Goal: Information Seeking & Learning: Check status

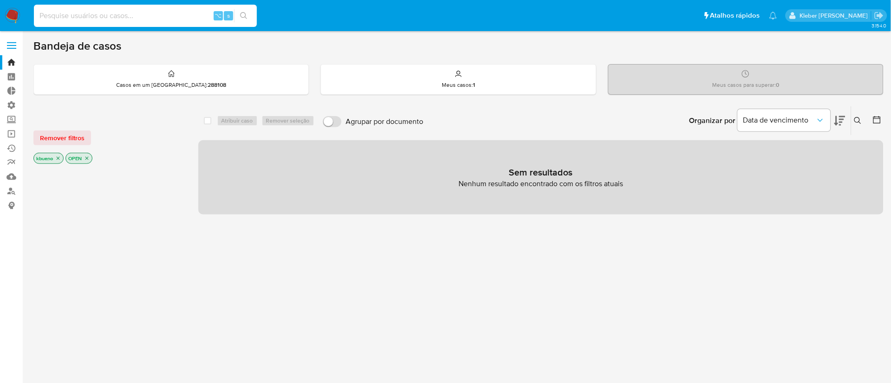
click at [89, 16] on input at bounding box center [145, 16] width 223 height 12
paste input "188946322"
type input "188946322"
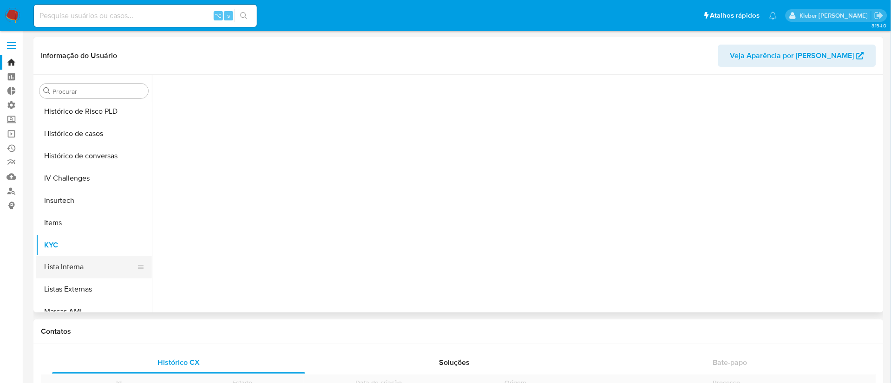
scroll to position [415, 0]
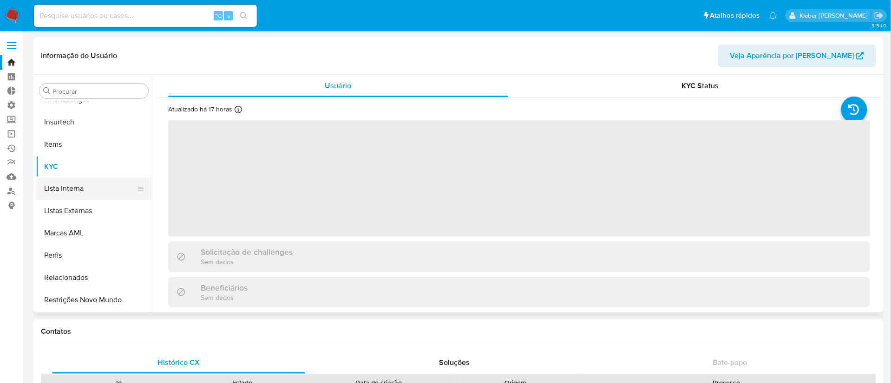
select select "10"
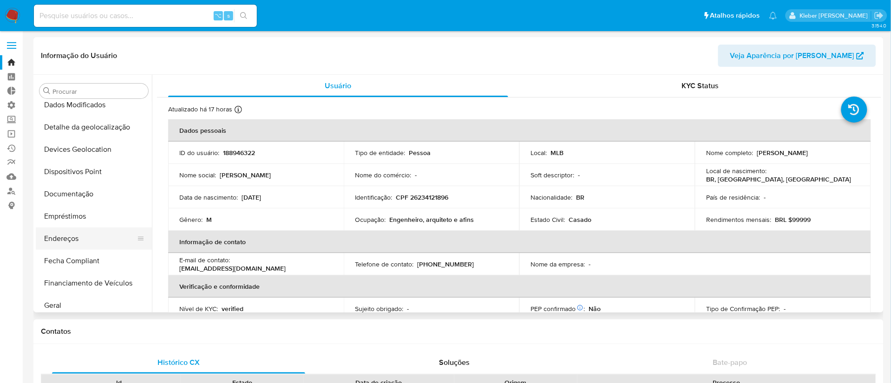
scroll to position [122, 0]
click at [77, 300] on button "Geral" at bounding box center [90, 303] width 109 height 22
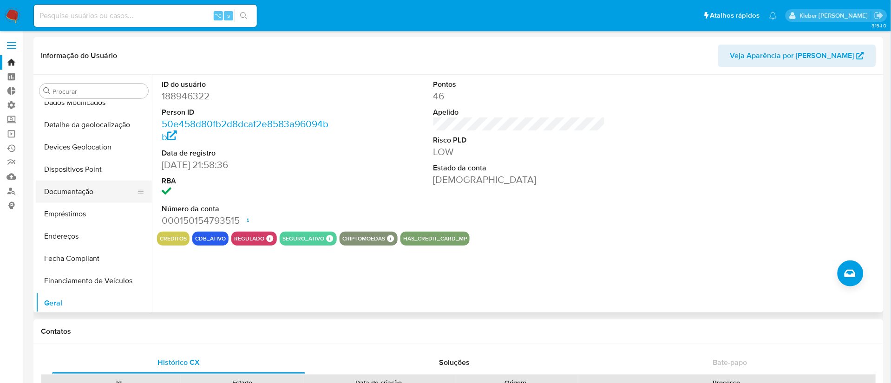
click at [73, 197] on button "Documentação" at bounding box center [90, 192] width 109 height 22
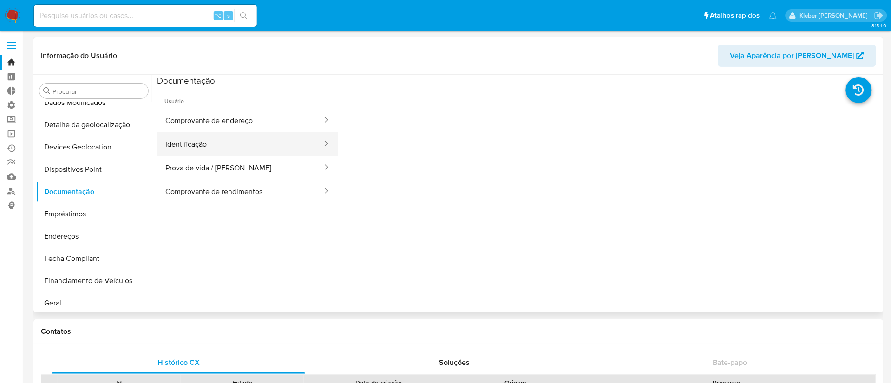
click at [203, 144] on button "Identificação" at bounding box center [240, 144] width 166 height 24
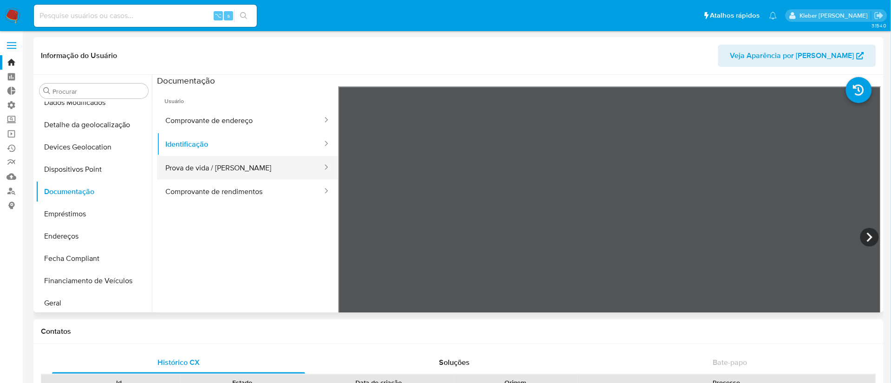
click at [206, 167] on button "Prova de vida / [PERSON_NAME]" at bounding box center [240, 168] width 166 height 24
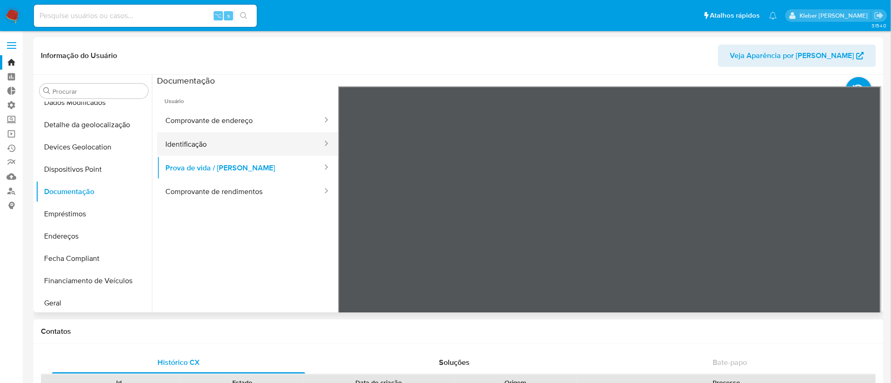
click at [205, 141] on button "Identificação" at bounding box center [240, 144] width 166 height 24
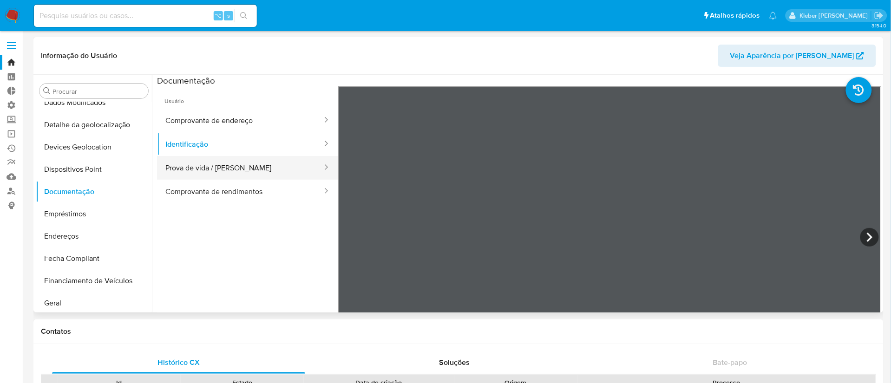
click at [218, 171] on button "Prova de vida / [PERSON_NAME]" at bounding box center [240, 168] width 166 height 24
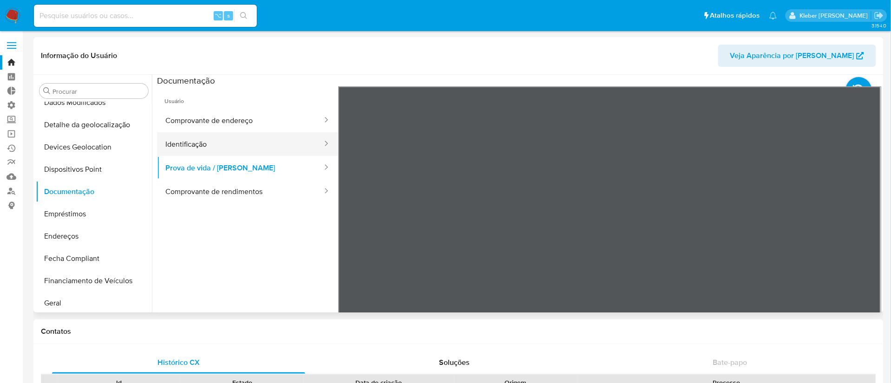
click at [209, 150] on button "Identificação" at bounding box center [240, 144] width 166 height 24
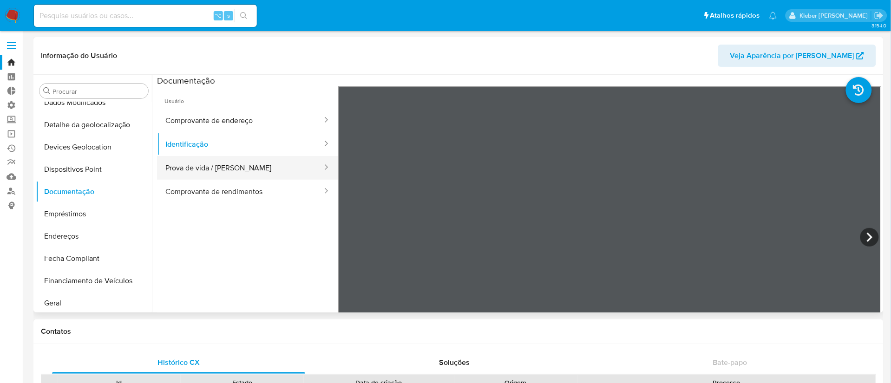
click at [253, 170] on button "Prova de vida / [PERSON_NAME]" at bounding box center [240, 168] width 166 height 24
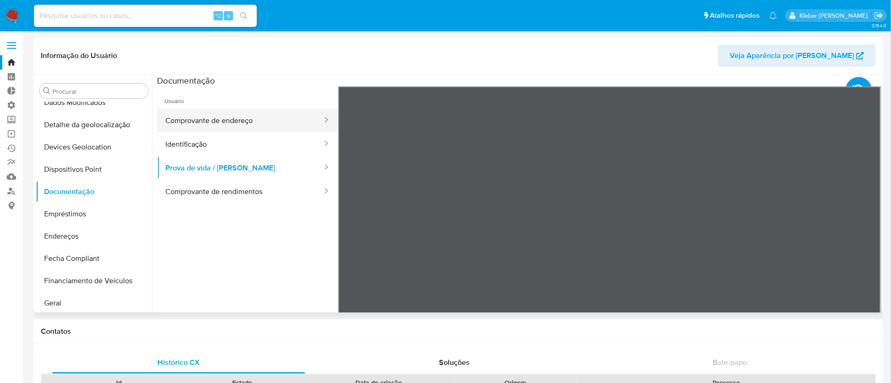
click at [238, 118] on button "Comprovante de endereço" at bounding box center [240, 121] width 166 height 24
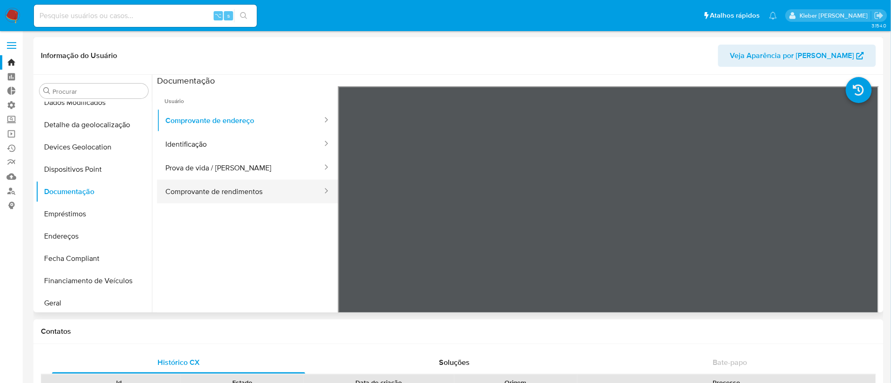
click at [238, 194] on button "Comprovante de rendimentos" at bounding box center [240, 192] width 166 height 24
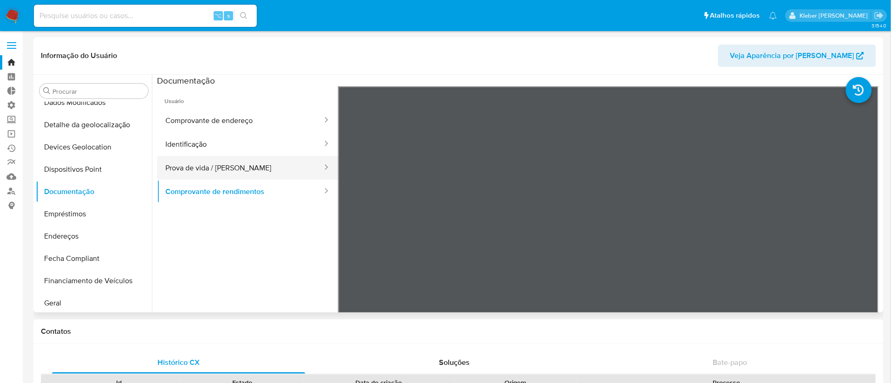
click at [241, 169] on button "Prova de vida / [PERSON_NAME]" at bounding box center [240, 168] width 166 height 24
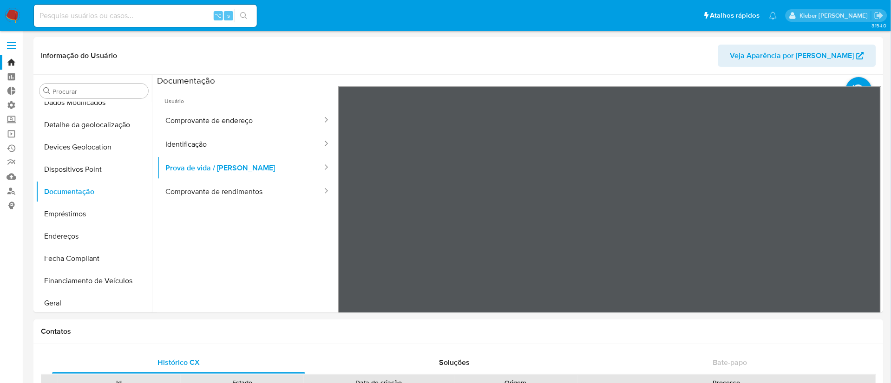
click at [111, 18] on input at bounding box center [145, 16] width 223 height 12
paste input "1005010857"
type input "1005010857"
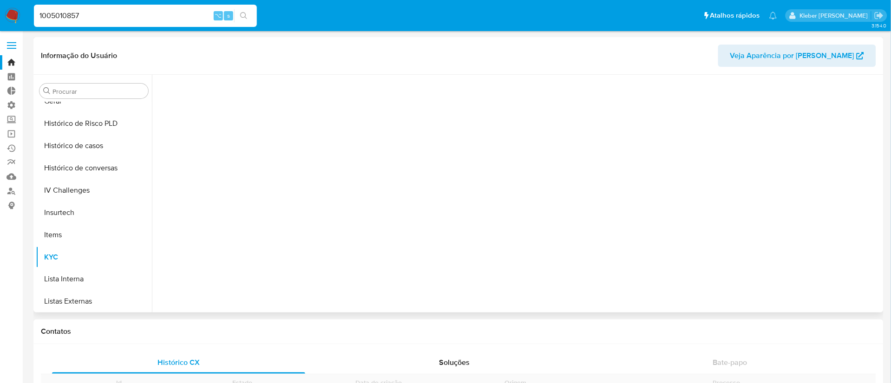
scroll to position [414, 0]
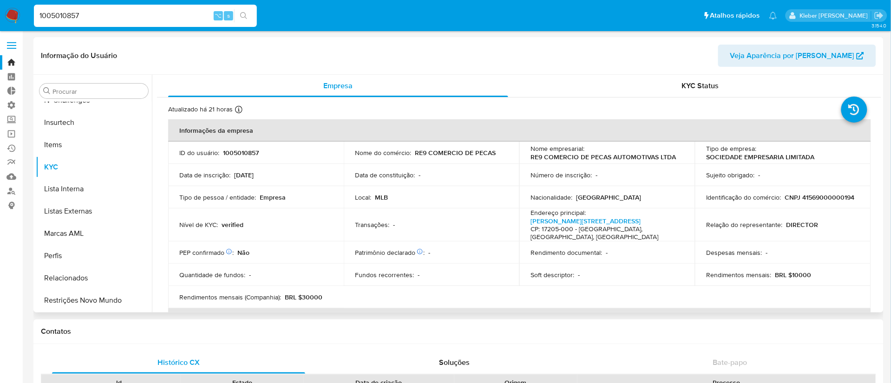
select select "10"
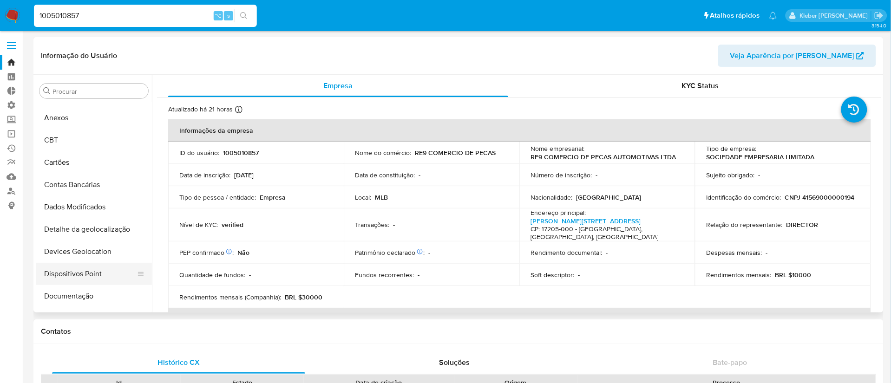
scroll to position [20, 0]
click at [82, 296] on button "Documentação" at bounding box center [90, 294] width 109 height 22
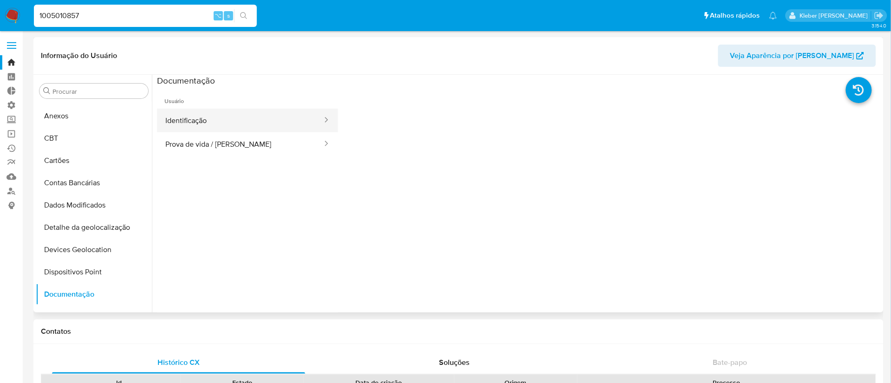
click at [228, 125] on button "Identificação" at bounding box center [240, 121] width 166 height 24
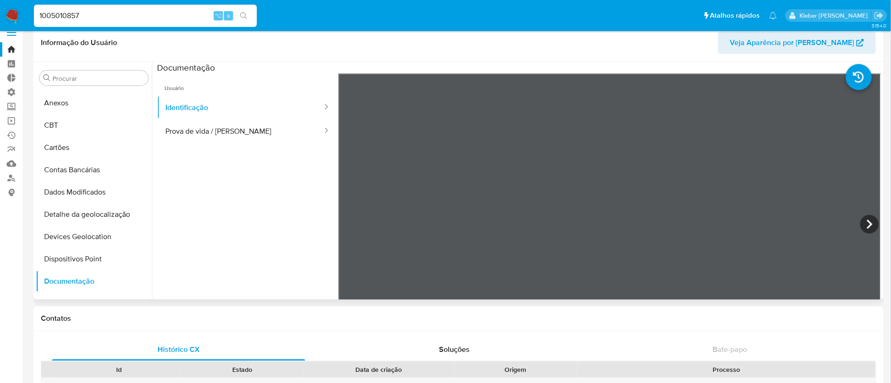
scroll to position [15, 0]
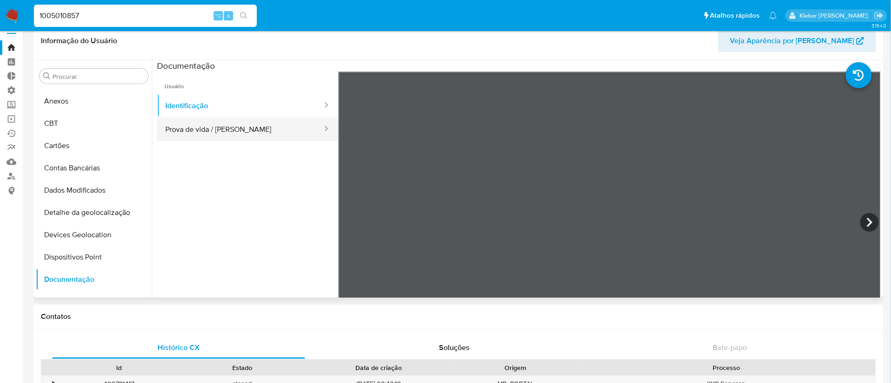
click at [228, 130] on button "Prova de vida / [PERSON_NAME]" at bounding box center [240, 130] width 166 height 24
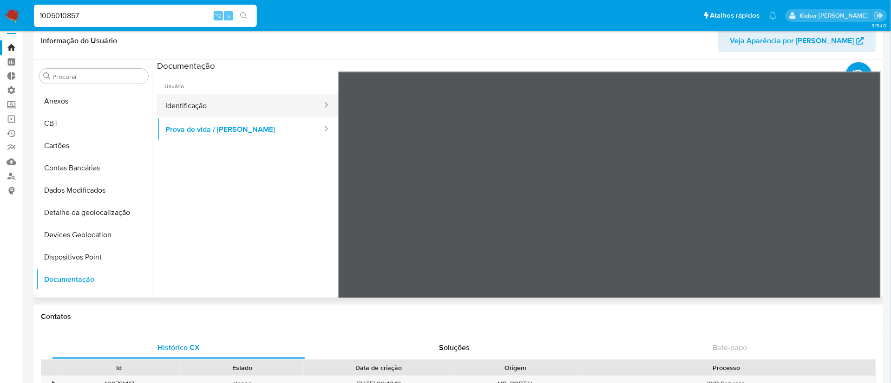
click at [252, 105] on button "Identificação" at bounding box center [240, 106] width 166 height 24
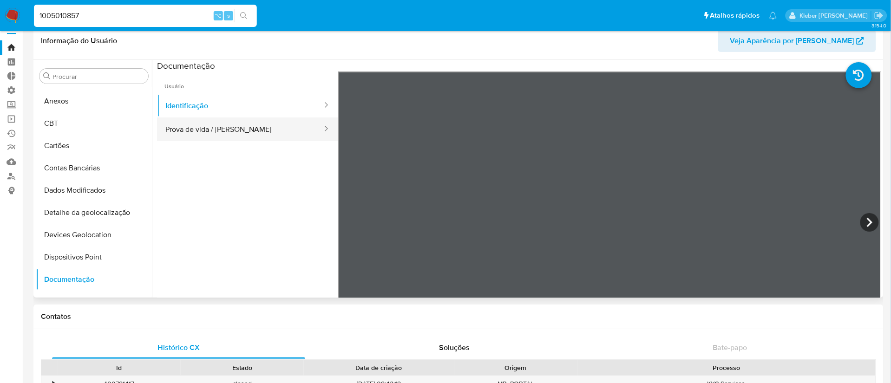
click at [231, 127] on button "Prova de vida / [PERSON_NAME]" at bounding box center [240, 130] width 166 height 24
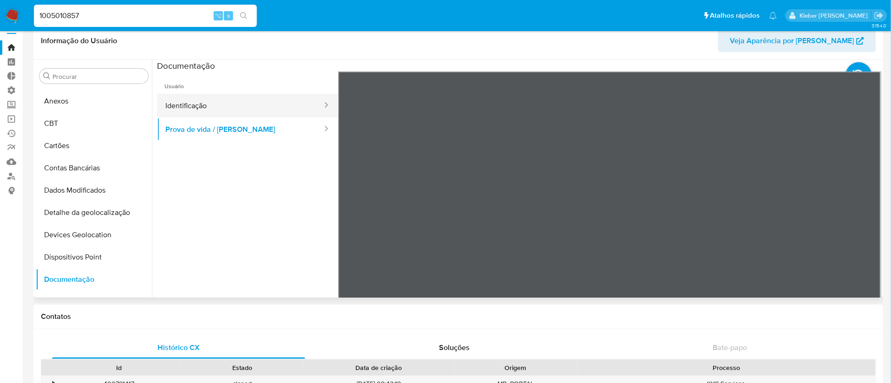
click at [227, 105] on button "Identificação" at bounding box center [240, 106] width 166 height 24
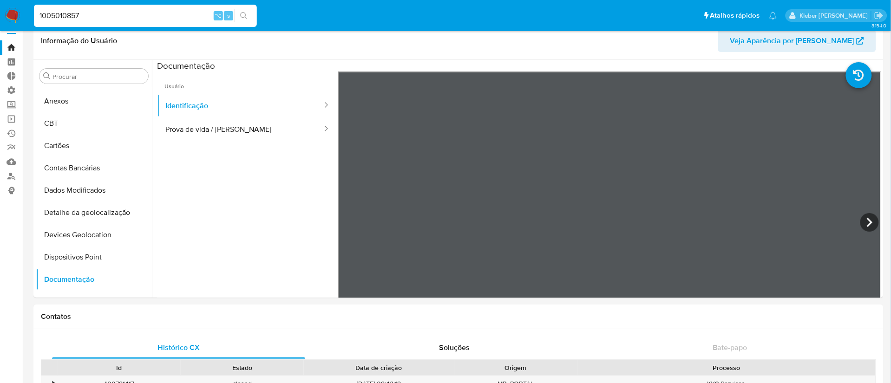
click at [74, 17] on input "1005010857" at bounding box center [145, 16] width 223 height 12
click at [74, 16] on input "1005010857" at bounding box center [145, 16] width 223 height 12
click at [213, 129] on button "Prova de vida / [PERSON_NAME]" at bounding box center [240, 130] width 166 height 24
drag, startPoint x: 99, startPoint y: 18, endPoint x: 11, endPoint y: 16, distance: 87.8
click at [11, 16] on nav "Pausado Ver notificaciones 1005010857 ⌥ s Atalhos rápidos Presiona las siguient…" at bounding box center [445, 15] width 891 height 31
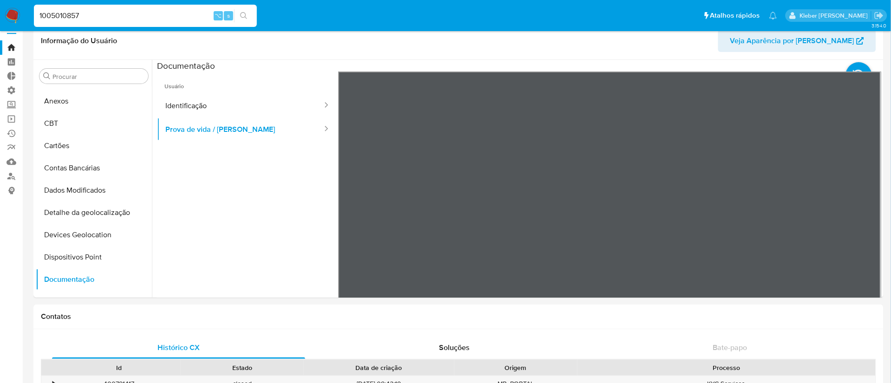
paste input "88946322"
type input "188946322"
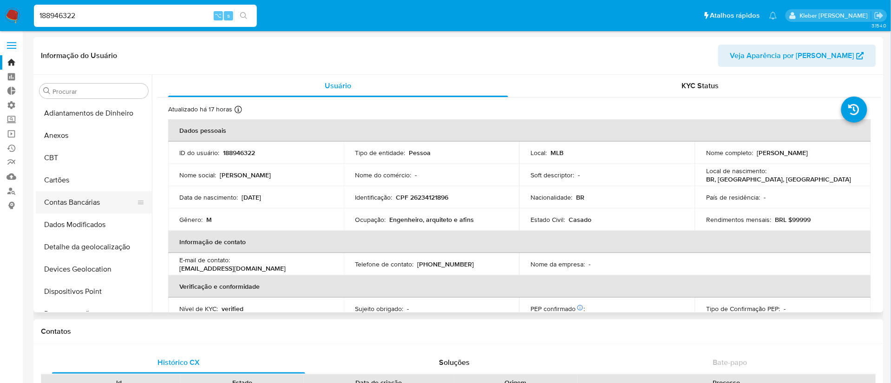
select select "10"
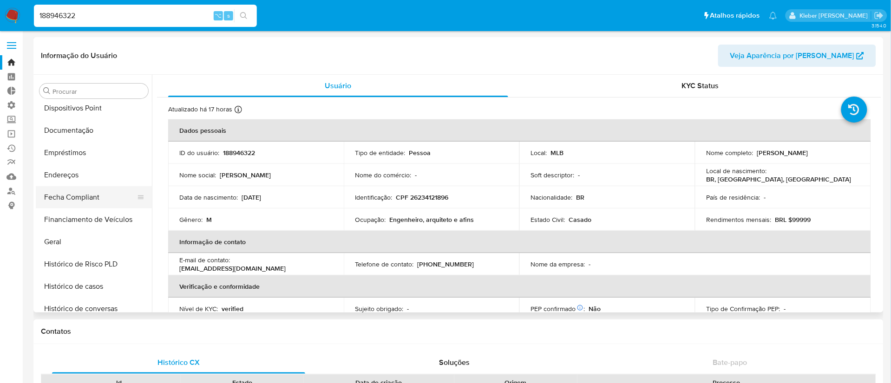
scroll to position [190, 0]
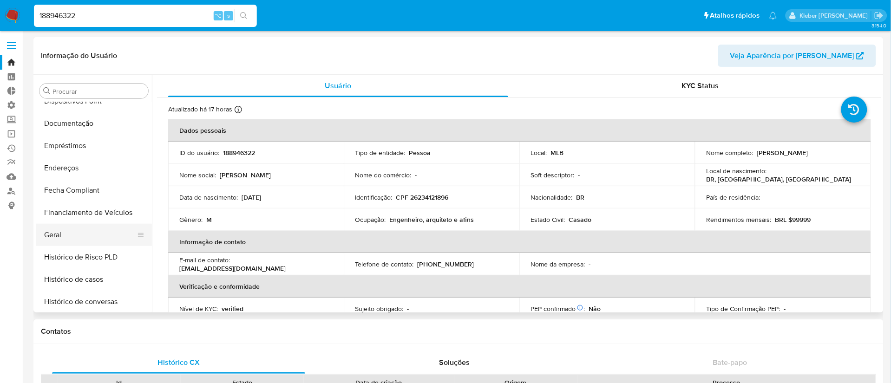
click at [80, 237] on button "Geral" at bounding box center [90, 235] width 109 height 22
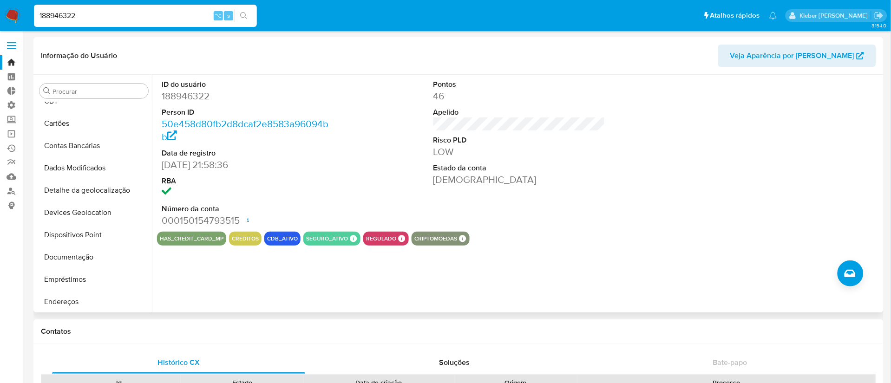
scroll to position [19, 0]
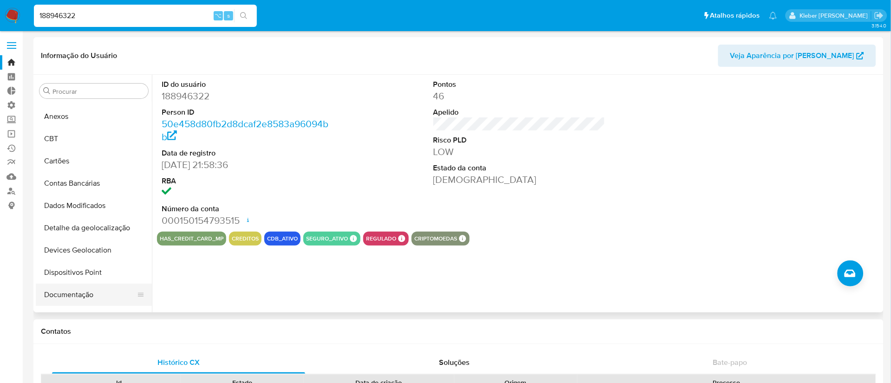
click at [75, 298] on button "Documentação" at bounding box center [90, 295] width 109 height 22
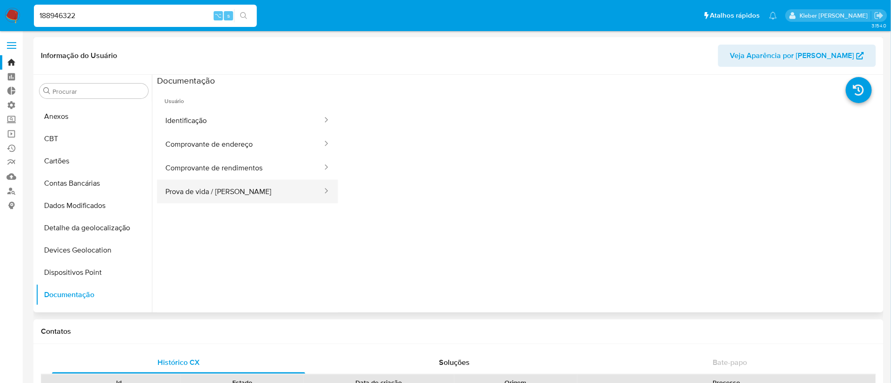
click at [238, 195] on button "Prova de vida / [PERSON_NAME]" at bounding box center [240, 192] width 166 height 24
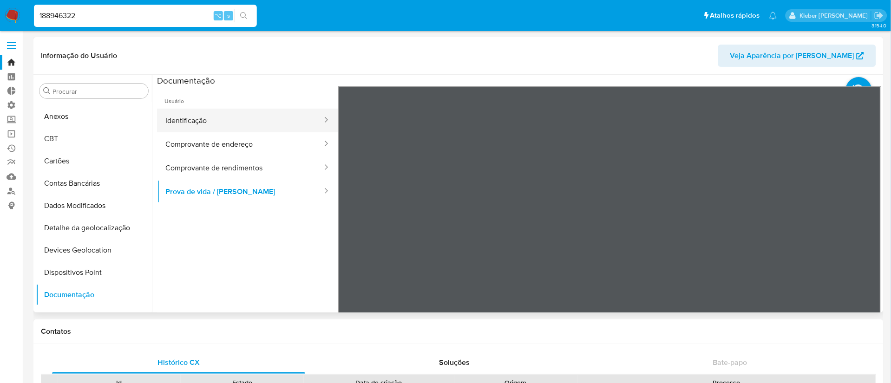
click at [224, 120] on button "Identificação" at bounding box center [240, 121] width 166 height 24
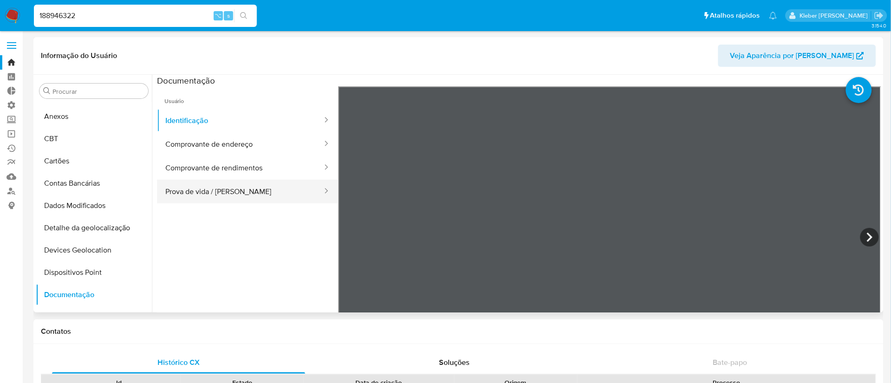
click at [230, 195] on button "Prova de vida / [PERSON_NAME]" at bounding box center [240, 192] width 166 height 24
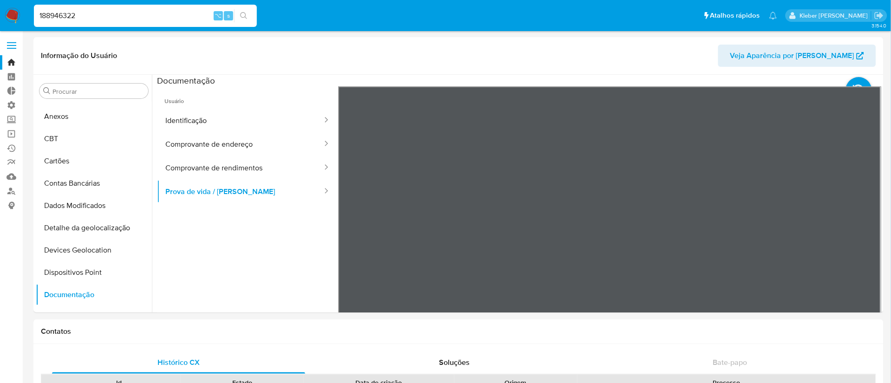
drag, startPoint x: 63, startPoint y: 13, endPoint x: 5, endPoint y: 13, distance: 58.5
click at [5, 13] on nav "Pausado Ver notificaciones 188946322 ⌥ s Atalhos rápidos Presiona las siguiente…" at bounding box center [445, 15] width 891 height 31
paste input "005010857"
type input "1005010857"
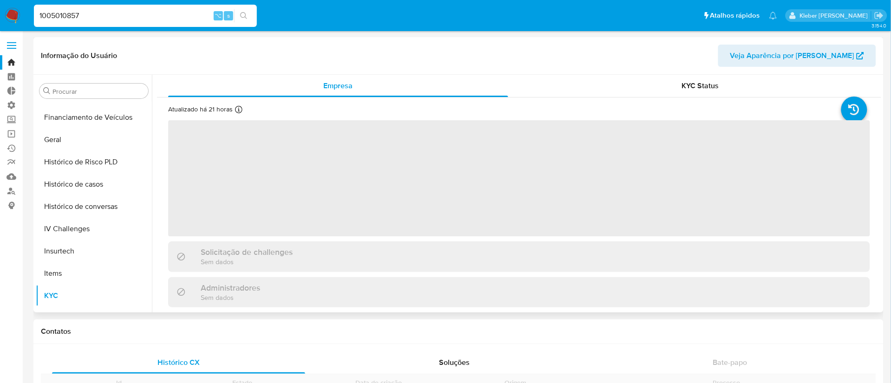
scroll to position [414, 0]
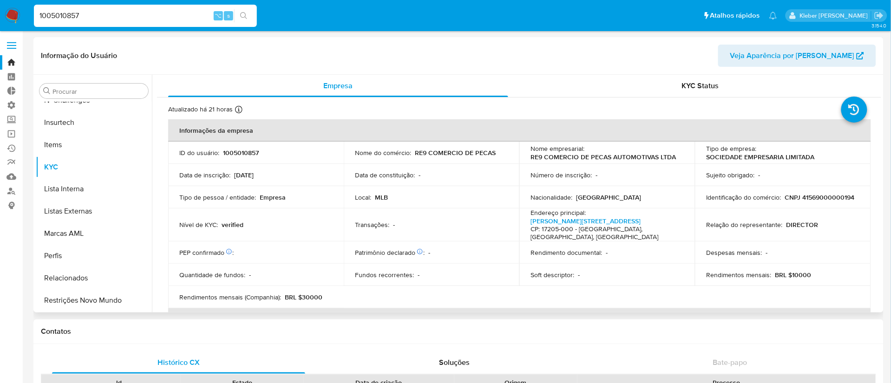
select select "10"
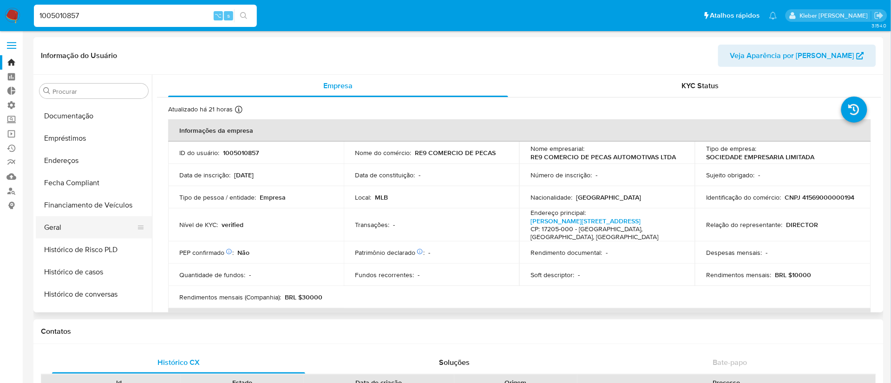
click at [72, 228] on button "Geral" at bounding box center [90, 227] width 109 height 22
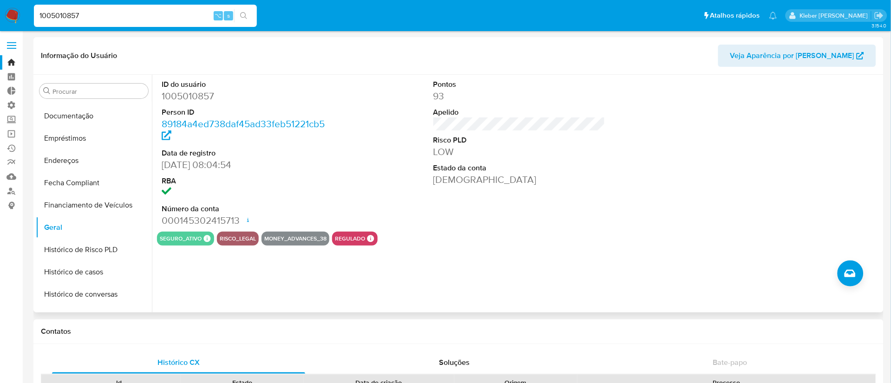
click at [364, 302] on div "ID do usuário 1005010857 Person ID 89184a4ed738daf45ad33feb51221cb5 Data de reg…" at bounding box center [516, 194] width 729 height 238
drag, startPoint x: 162, startPoint y: 165, endPoint x: 262, endPoint y: 162, distance: 99.9
click at [262, 162] on dd "[DATE] 08:04:54" at bounding box center [248, 164] width 172 height 13
copy dd "[DATE] 08:04:54"
drag, startPoint x: 93, startPoint y: 13, endPoint x: 24, endPoint y: 12, distance: 69.2
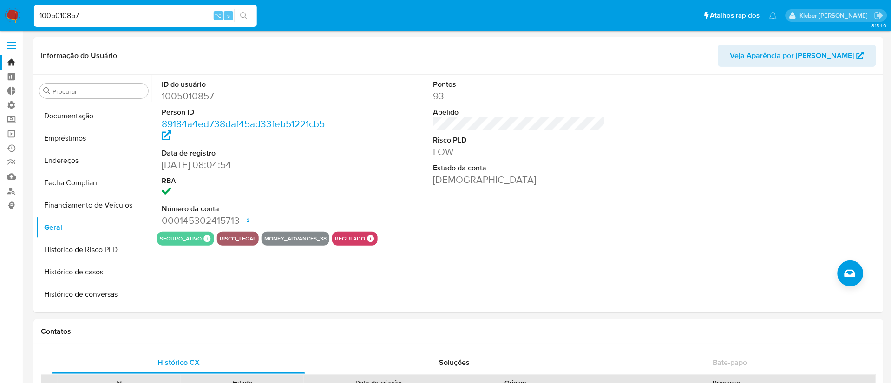
click at [24, 12] on nav "Pausado Ver notificaciones 1005010857 ⌥ s Atalhos rápidos Presiona las siguient…" at bounding box center [445, 15] width 891 height 31
paste input "88946322"
type input "188946322"
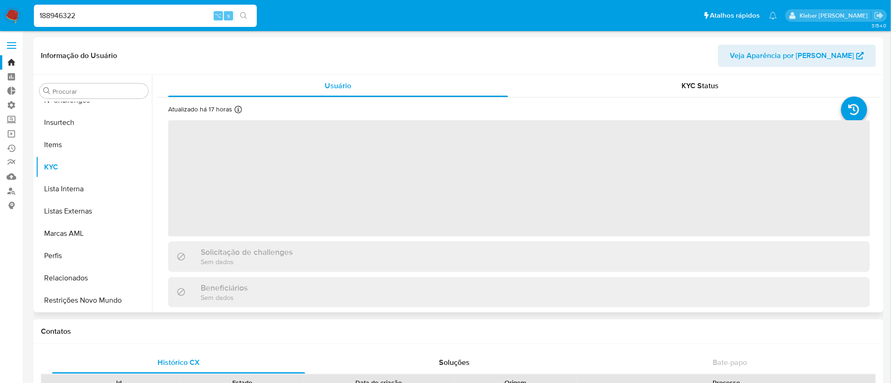
scroll to position [196, 0]
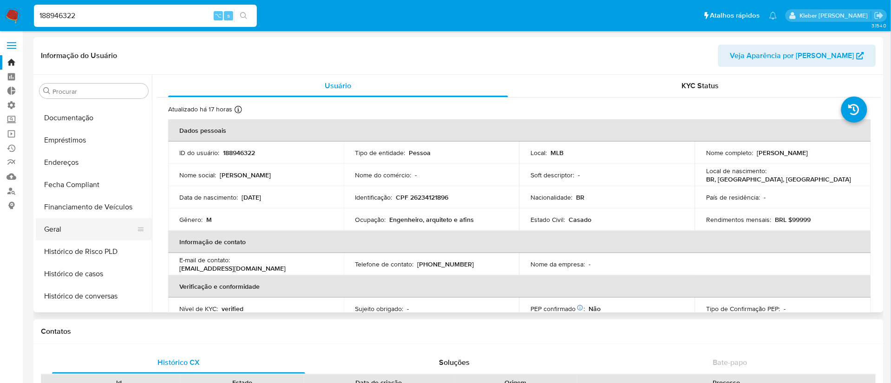
click at [89, 228] on button "Geral" at bounding box center [90, 229] width 109 height 22
select select "10"
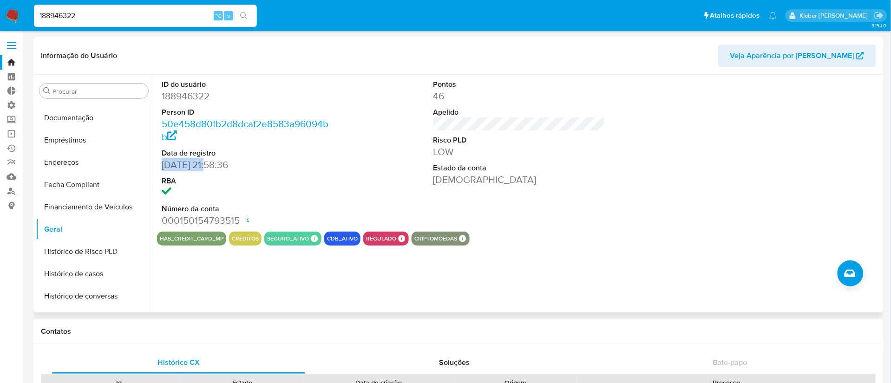
drag, startPoint x: 164, startPoint y: 166, endPoint x: 210, endPoint y: 165, distance: 46.5
click at [210, 165] on dd "[DATE] 21:58:36" at bounding box center [248, 164] width 172 height 13
copy dd "[DATE]"
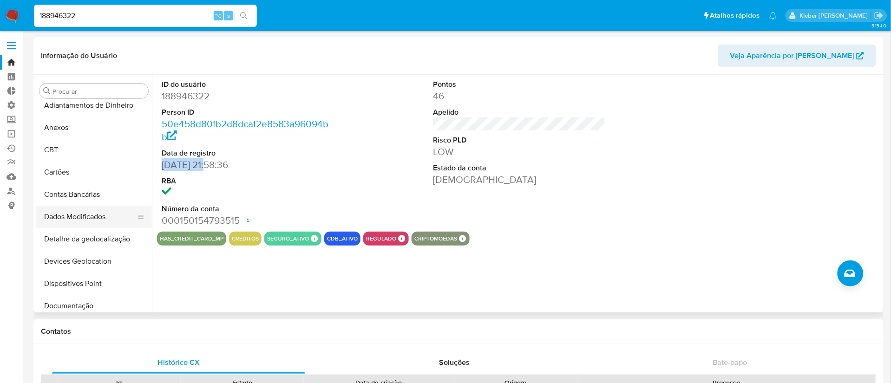
scroll to position [6, 0]
click at [72, 312] on div "Procurar Adiantamentos de Dinheiro Anexos CBT Cartões Contas Bancárias Dados Mo…" at bounding box center [94, 194] width 116 height 236
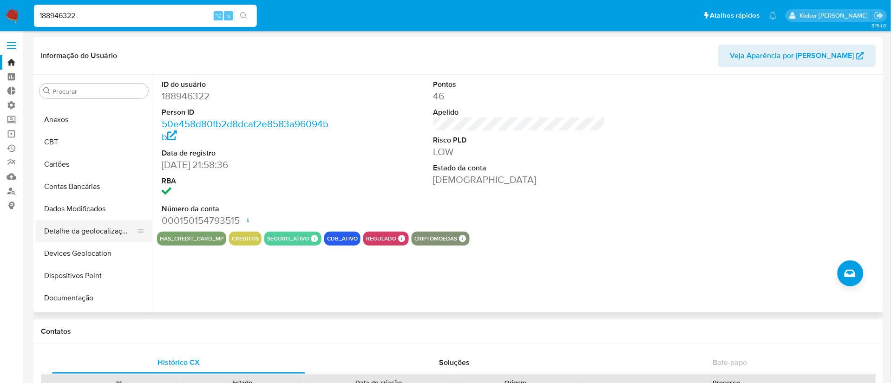
scroll to position [17, 0]
click at [68, 302] on button "Documentação" at bounding box center [90, 297] width 109 height 22
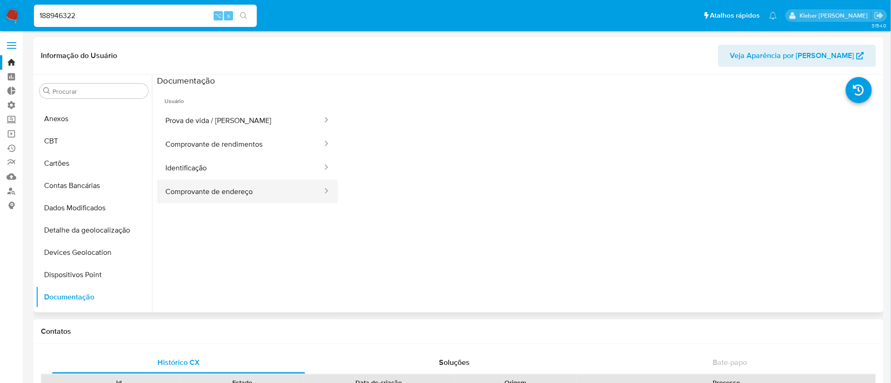
click at [205, 192] on button "Comprovante de endereço" at bounding box center [240, 192] width 166 height 24
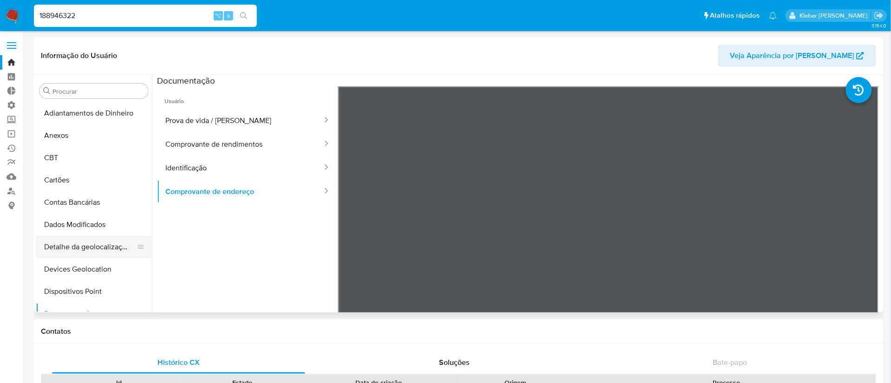
scroll to position [223, 0]
click at [74, 198] on button "Geral" at bounding box center [90, 202] width 109 height 22
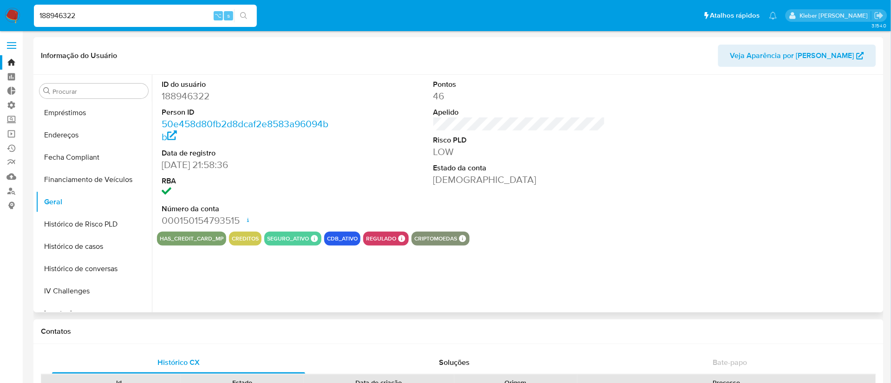
click at [439, 151] on dd "LOW" at bounding box center [519, 151] width 172 height 13
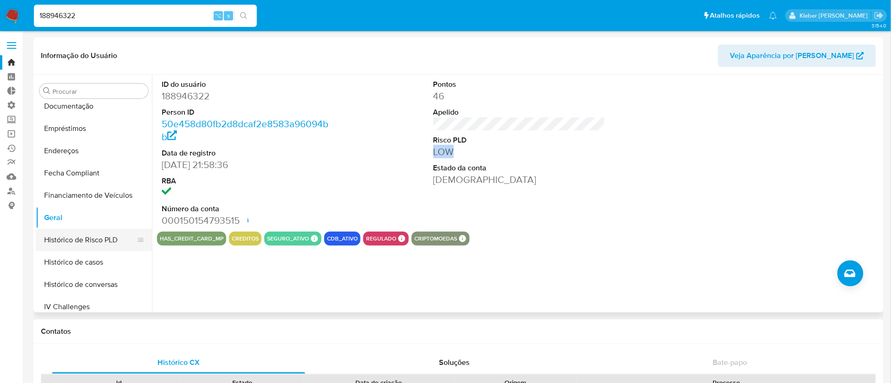
scroll to position [114, 0]
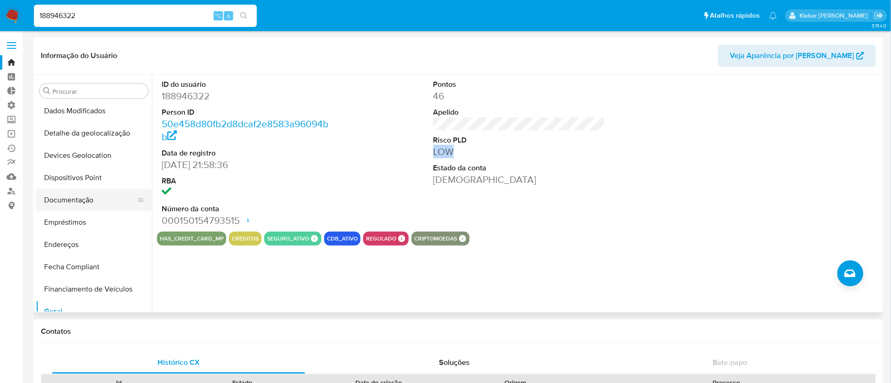
click at [76, 199] on button "Documentação" at bounding box center [90, 200] width 109 height 22
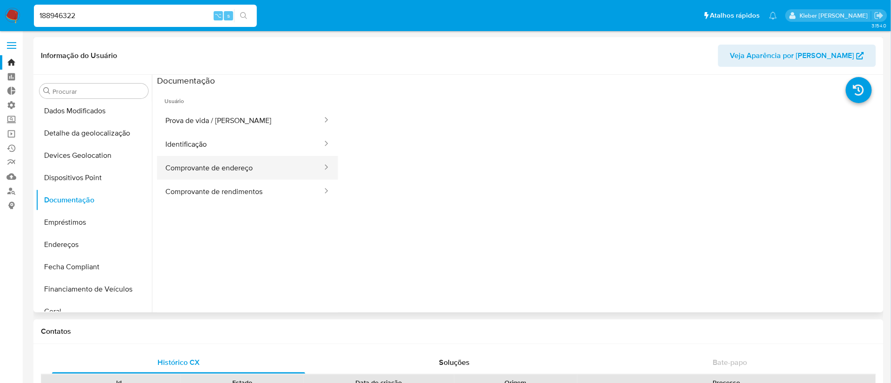
click at [247, 169] on button "Comprovante de endereço" at bounding box center [240, 168] width 166 height 24
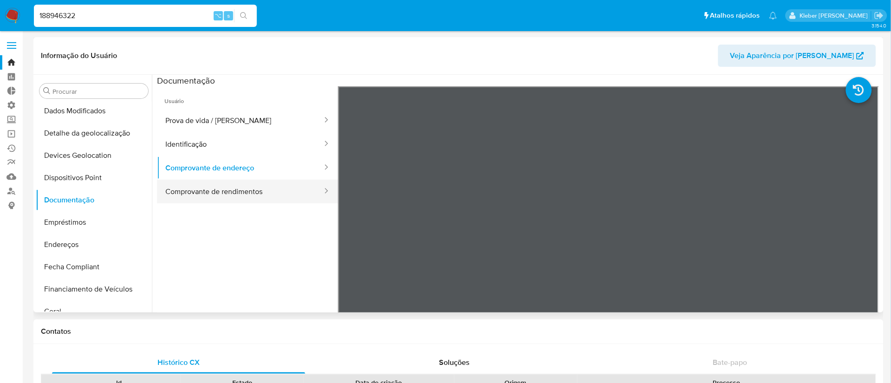
click at [235, 195] on button "Comprovante de rendimentos" at bounding box center [240, 192] width 166 height 24
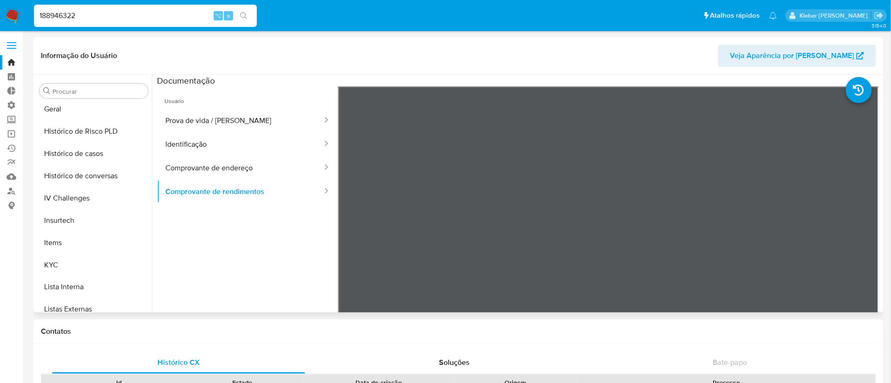
scroll to position [326, 0]
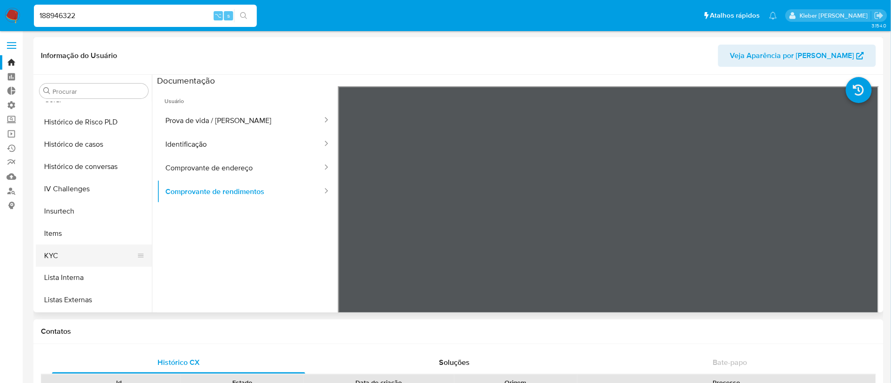
click at [63, 254] on button "KYC" at bounding box center [90, 256] width 109 height 22
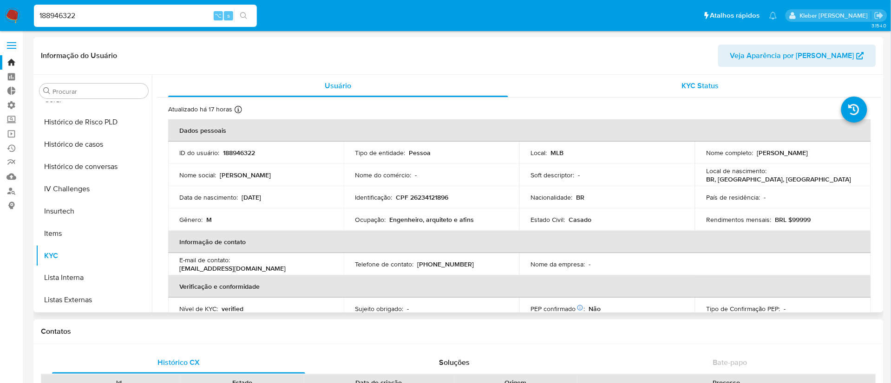
click at [701, 87] on span "KYC Status" at bounding box center [700, 85] width 37 height 11
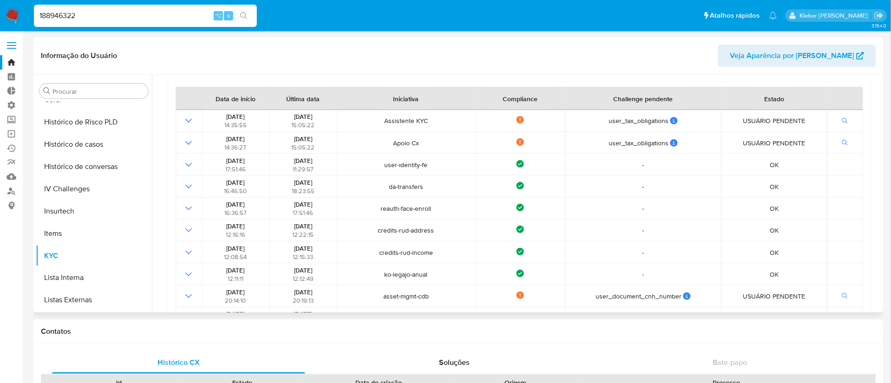
scroll to position [138, 0]
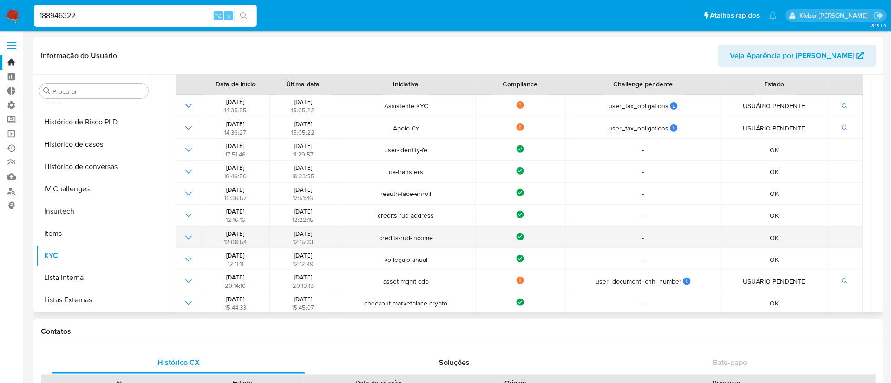
click at [188, 237] on icon "Mostrar operación" at bounding box center [188, 237] width 11 height 11
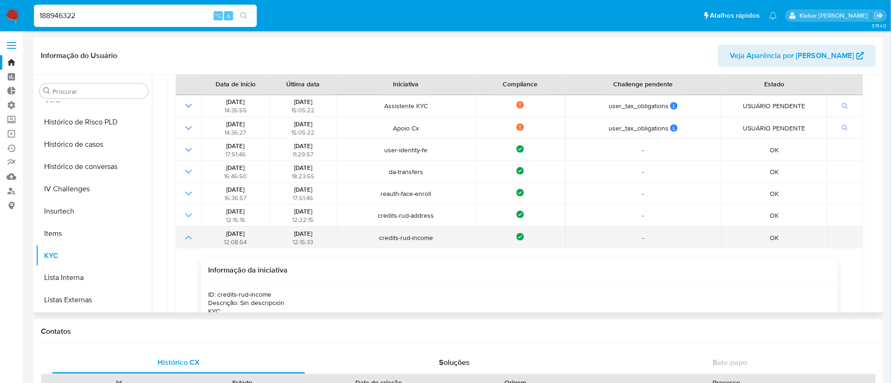
click at [188, 237] on icon "Mostrar operación" at bounding box center [188, 237] width 11 height 11
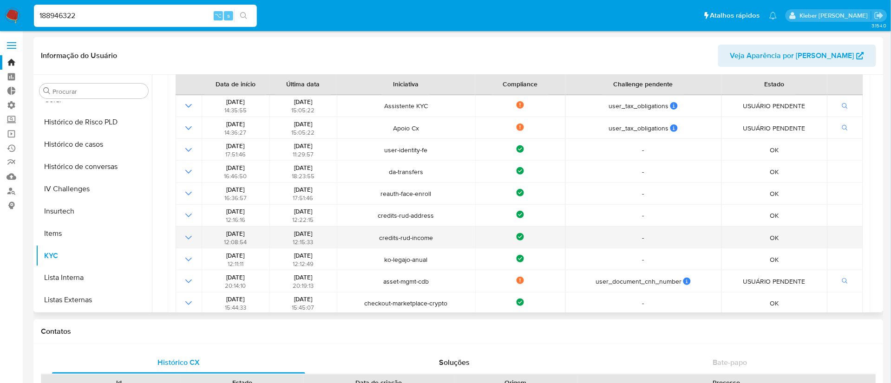
click at [188, 237] on icon "Mostrar operación" at bounding box center [188, 237] width 11 height 11
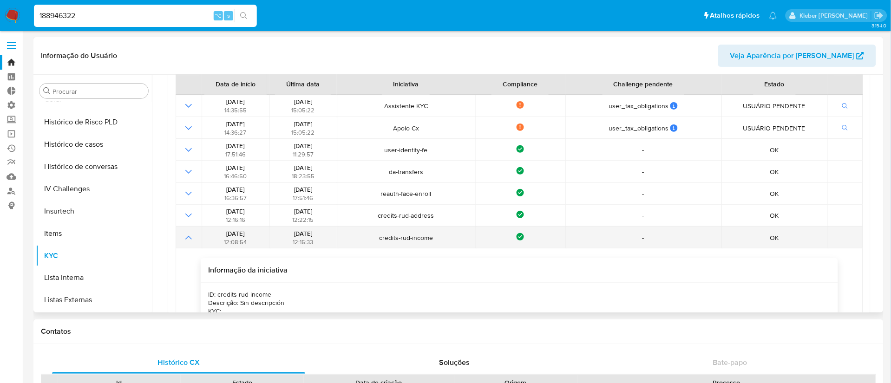
click at [188, 237] on icon "Mostrar operación" at bounding box center [188, 237] width 11 height 11
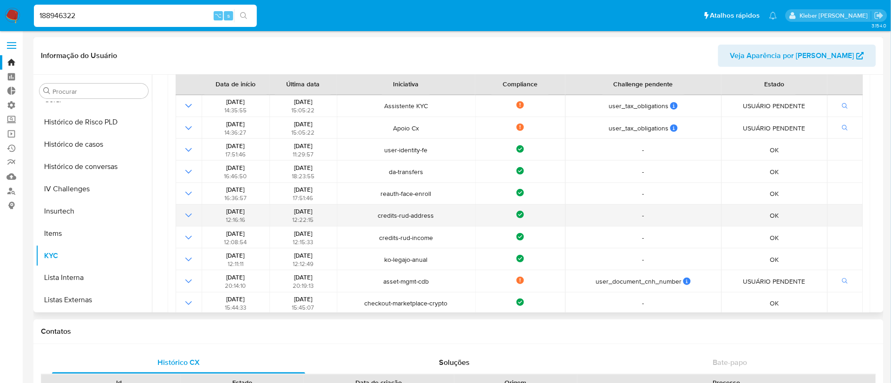
click at [189, 219] on icon "Mostrar operación" at bounding box center [188, 215] width 11 height 11
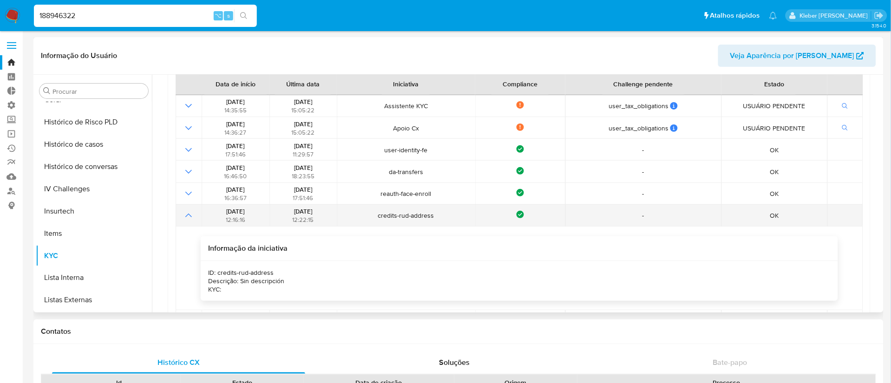
click at [188, 218] on icon "Mostrar operación" at bounding box center [188, 215] width 11 height 11
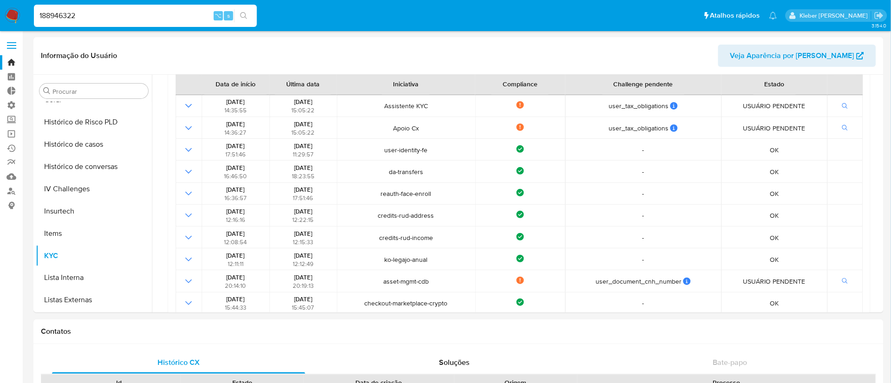
drag, startPoint x: 96, startPoint y: 17, endPoint x: 8, endPoint y: 13, distance: 87.9
click at [8, 13] on nav "Pausado Ver notificaciones 188946322 ⌥ s Atalhos rápidos Presiona las siguiente…" at bounding box center [445, 15] width 891 height 31
paste input "712632976"
type input "712632976"
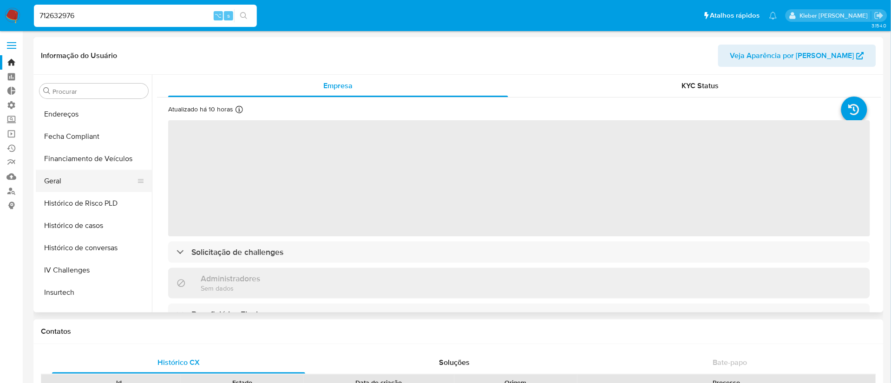
scroll to position [49, 0]
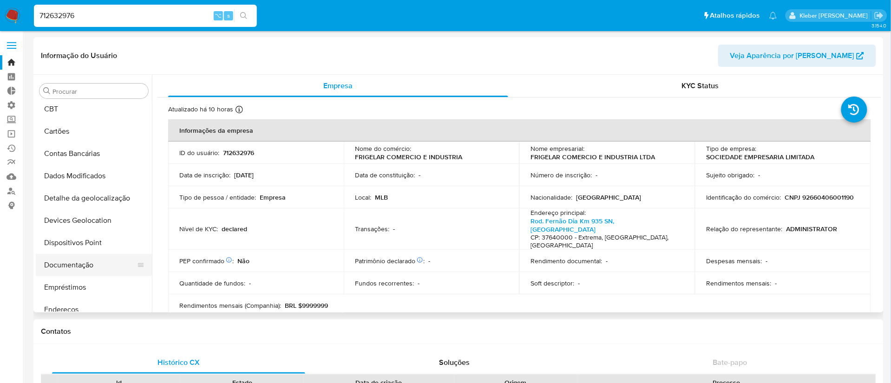
click at [80, 262] on button "Documentação" at bounding box center [90, 265] width 109 height 22
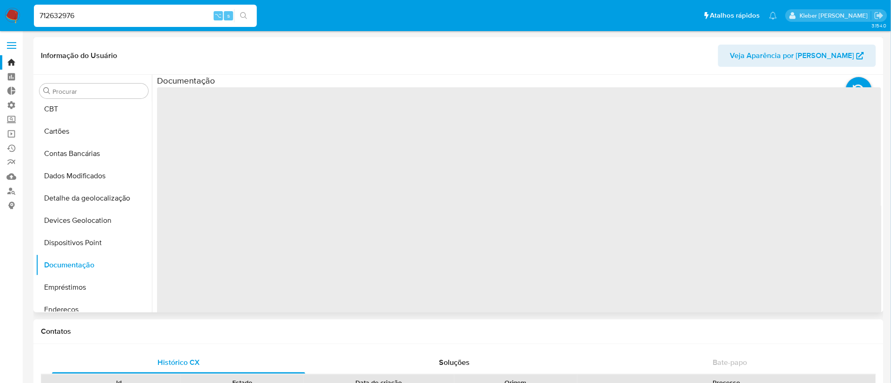
select select "10"
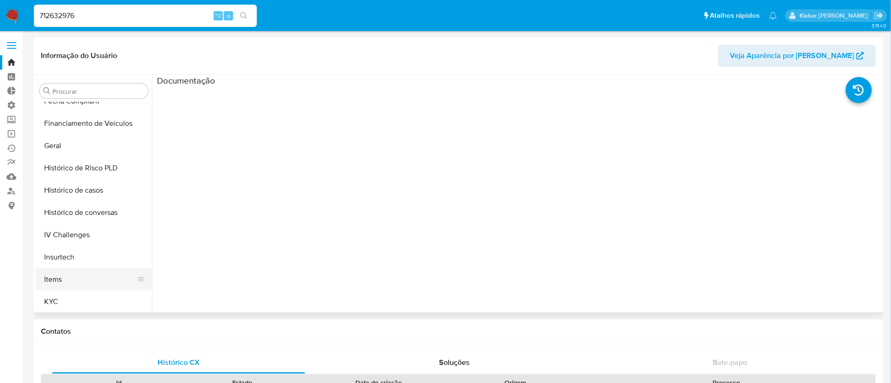
scroll to position [282, 0]
click at [80, 142] on button "Geral" at bounding box center [90, 143] width 109 height 22
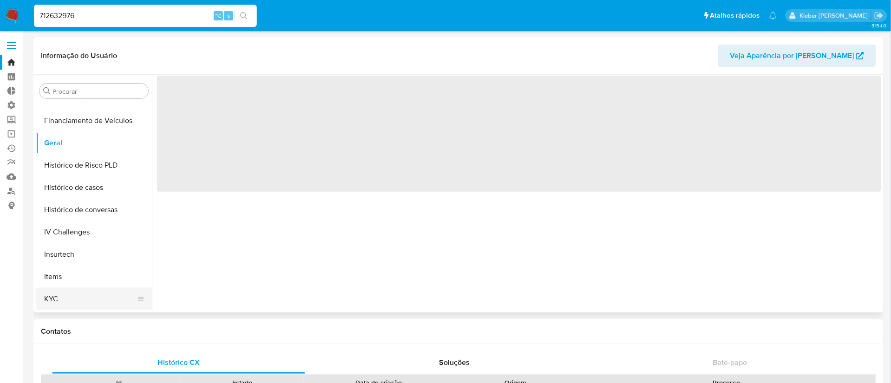
click at [92, 297] on button "KYC" at bounding box center [90, 299] width 109 height 22
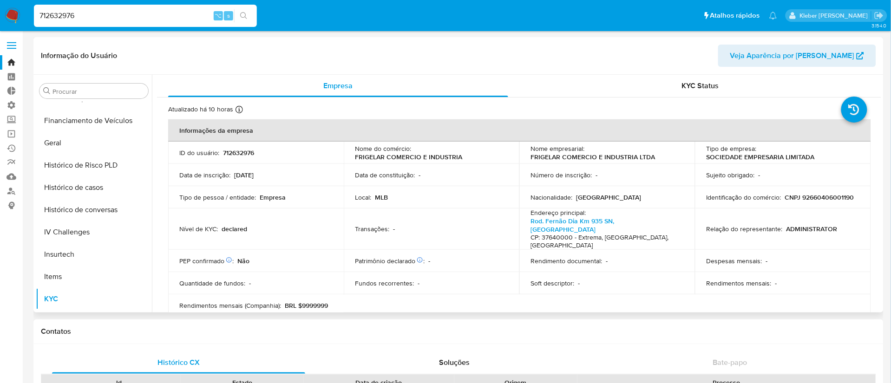
click at [234, 225] on p "declared" at bounding box center [235, 229] width 26 height 8
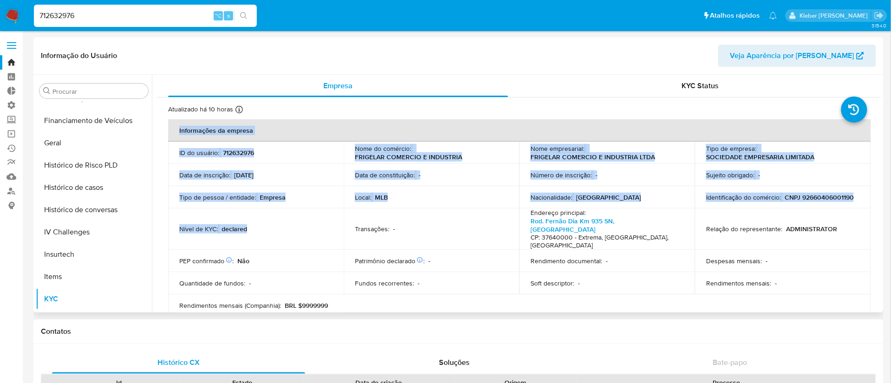
drag, startPoint x: 262, startPoint y: 223, endPoint x: 166, endPoint y: 221, distance: 96.2
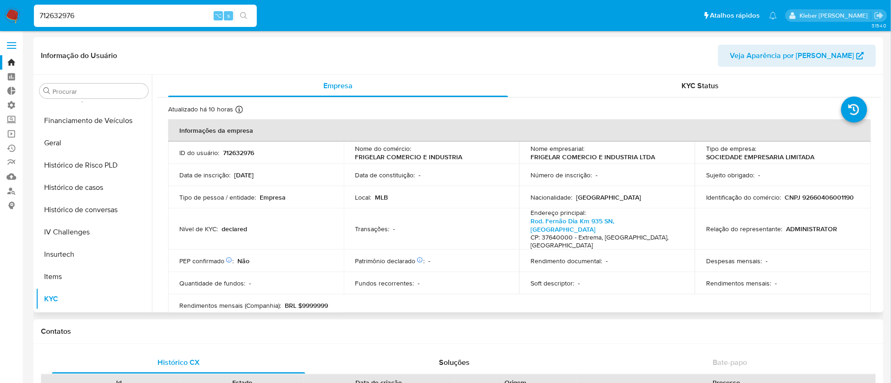
click at [276, 226] on td "Nível de KYC : declared" at bounding box center [256, 229] width 176 height 41
drag, startPoint x: 246, startPoint y: 222, endPoint x: 171, endPoint y: 222, distance: 75.3
click at [171, 222] on td "Nível de KYC : declared" at bounding box center [256, 229] width 176 height 41
drag, startPoint x: 355, startPoint y: 158, endPoint x: 466, endPoint y: 158, distance: 111.0
click at [466, 158] on div "Nome do comércio : FRIGELAR COMERCIO E INDUSTRIA" at bounding box center [431, 152] width 153 height 17
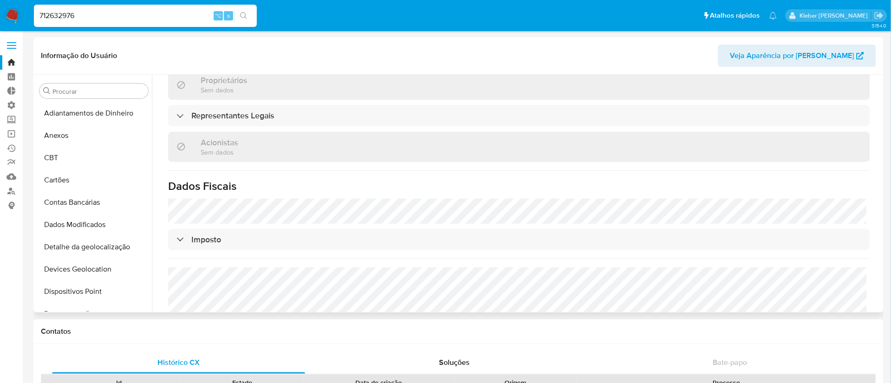
scroll to position [0, 0]
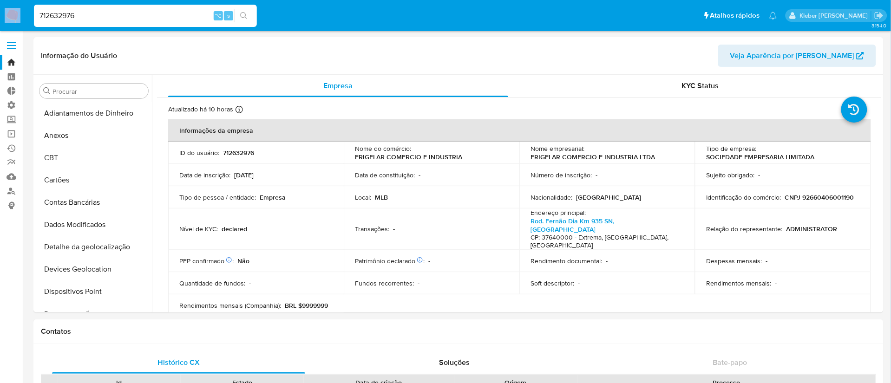
drag, startPoint x: 111, startPoint y: 23, endPoint x: 2, endPoint y: 21, distance: 108.7
click at [2, 21] on nav "Pausado Ver notificaciones 712632976 ⌥ s Atalhos rápidos Presiona las siguiente…" at bounding box center [445, 15] width 891 height 31
drag, startPoint x: 92, startPoint y: 12, endPoint x: -17, endPoint y: 12, distance: 108.7
paste input "1263789015"
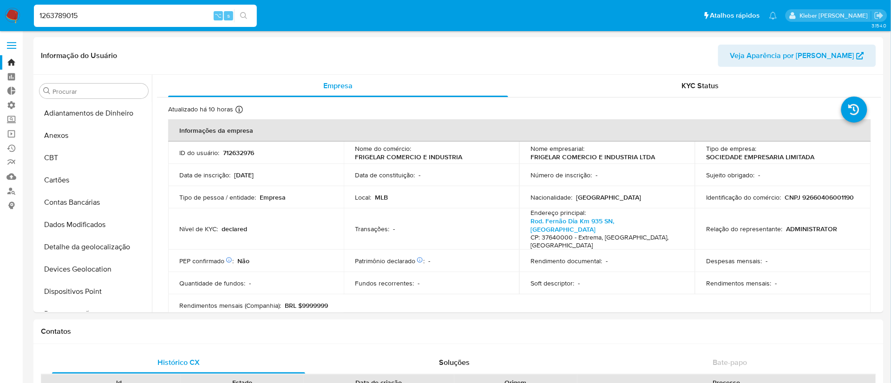
type input "1263789015"
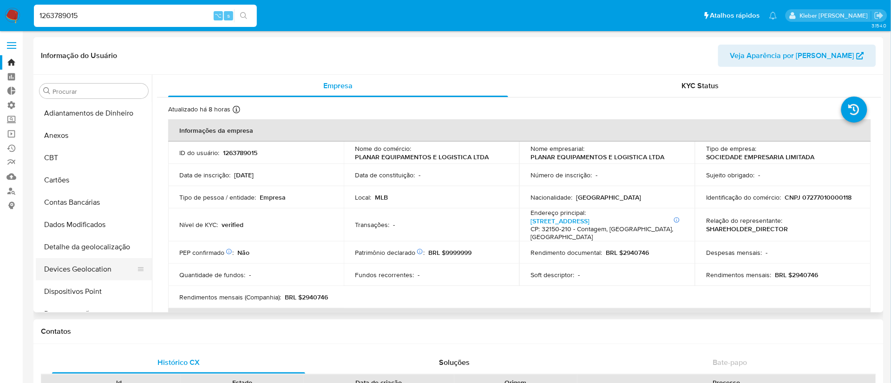
select select "10"
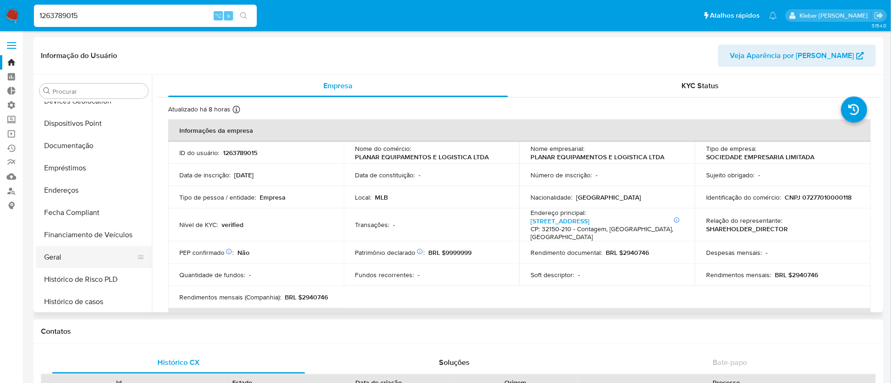
click at [92, 255] on button "Geral" at bounding box center [90, 257] width 109 height 22
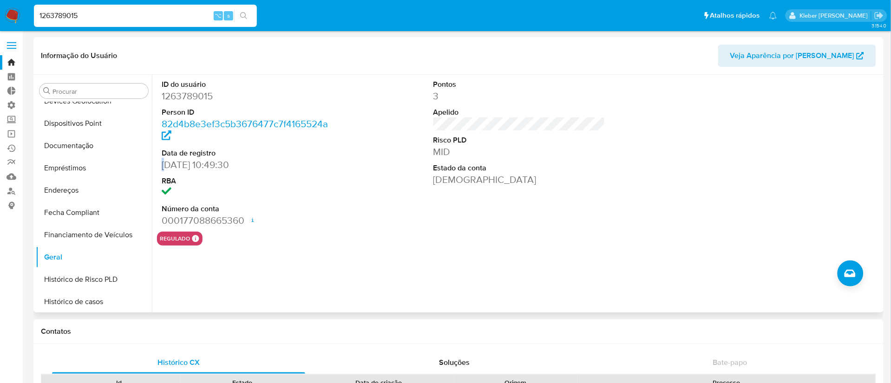
drag, startPoint x: 165, startPoint y: 164, endPoint x: 229, endPoint y: 157, distance: 63.5
click at [229, 157] on dl "ID do usuário 1263789015 Person ID 82d4b8e3ef3c5b3676477c7f4165524a Data de reg…" at bounding box center [248, 153] width 172 height 148
click at [79, 141] on button "Documentação" at bounding box center [90, 146] width 109 height 22
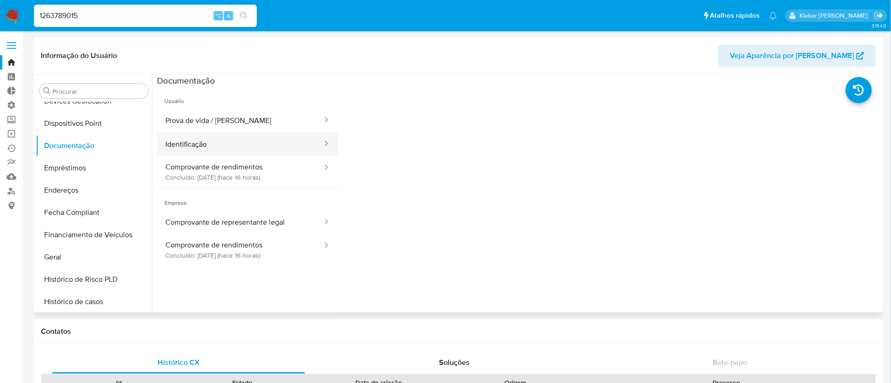
click at [231, 144] on button "Identificação" at bounding box center [240, 144] width 166 height 24
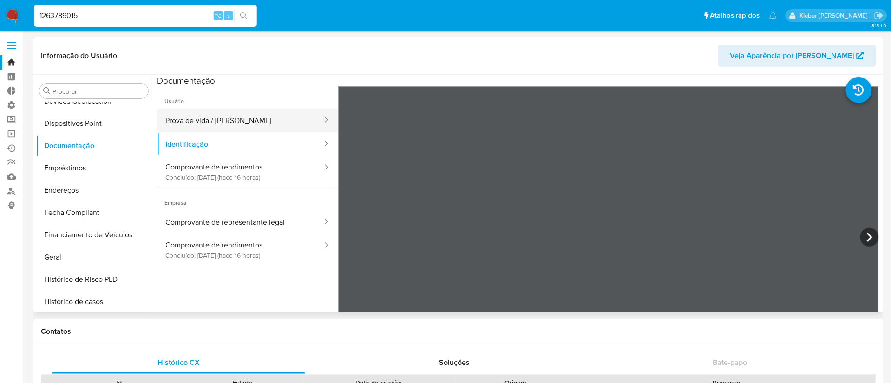
click at [230, 122] on button "Prova de vida / [PERSON_NAME]" at bounding box center [240, 121] width 166 height 24
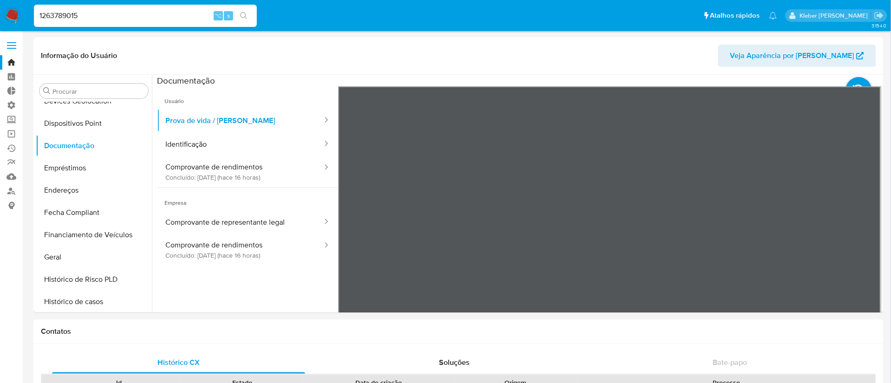
click at [53, 18] on input "1263789015" at bounding box center [145, 16] width 223 height 12
click at [236, 165] on button "Comprovante de rendimentos Concluído: [DATE] (hace 16 horas)" at bounding box center [240, 172] width 166 height 32
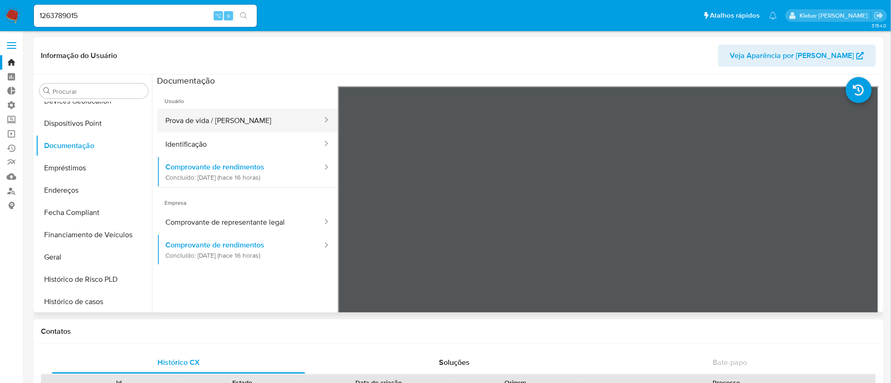
click at [215, 116] on button "Prova de vida / [PERSON_NAME]" at bounding box center [240, 121] width 166 height 24
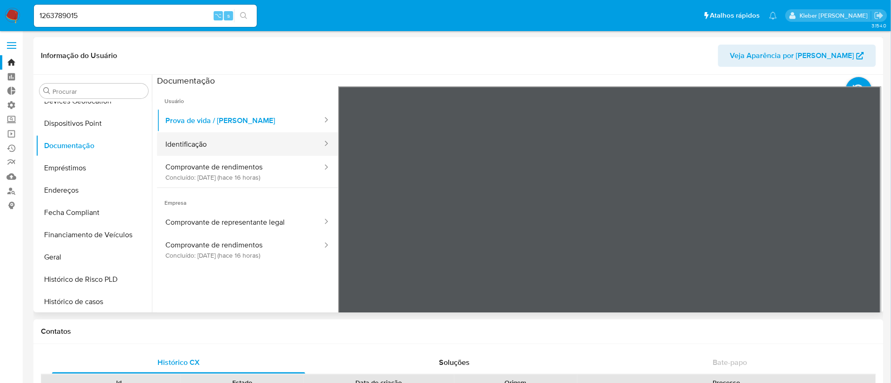
click at [218, 148] on button "Identificação" at bounding box center [240, 144] width 166 height 24
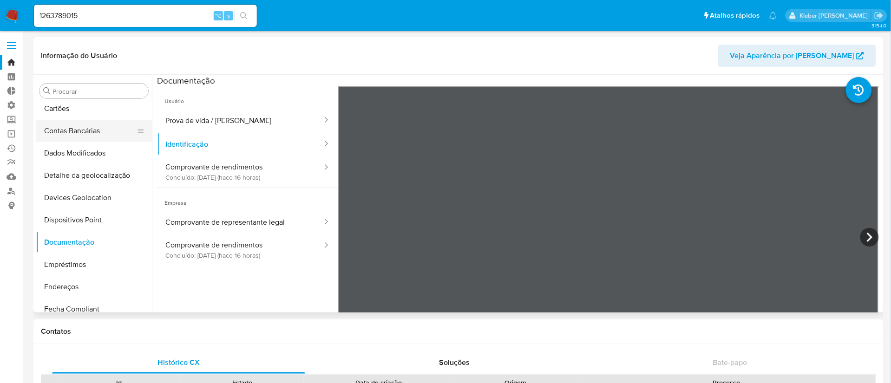
scroll to position [86, 0]
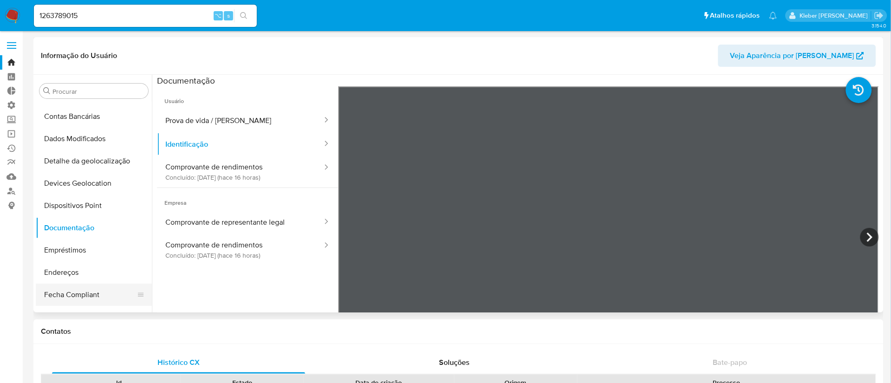
click at [85, 295] on button "Fecha Compliant" at bounding box center [90, 295] width 109 height 22
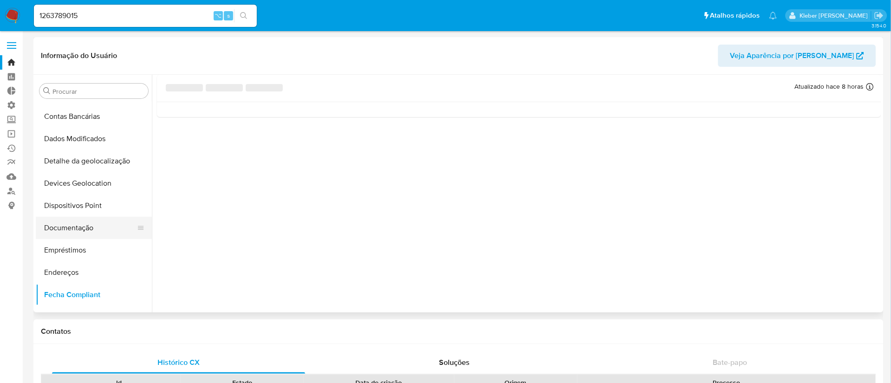
click at [84, 228] on button "Documentação" at bounding box center [90, 228] width 109 height 22
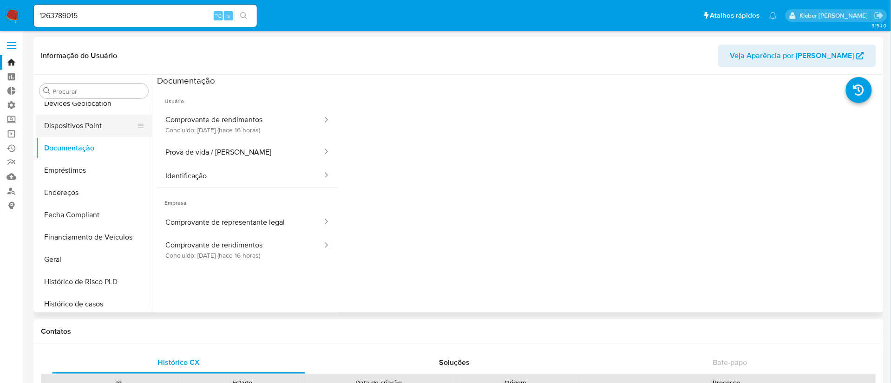
scroll to position [170, 0]
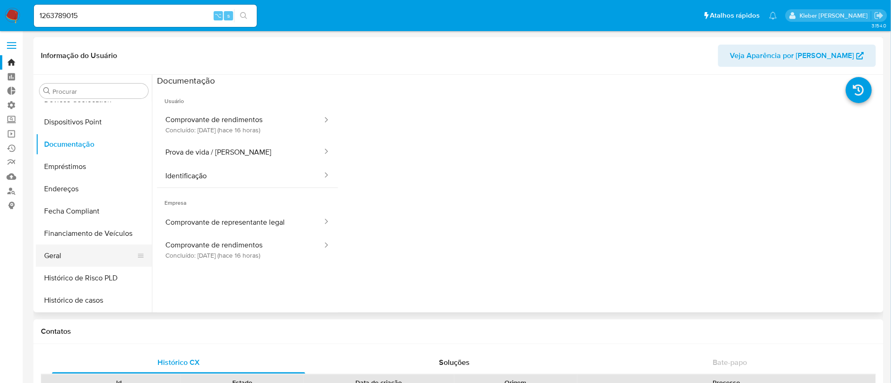
click at [62, 256] on button "Geral" at bounding box center [90, 256] width 109 height 22
